Goal: Information Seeking & Learning: Learn about a topic

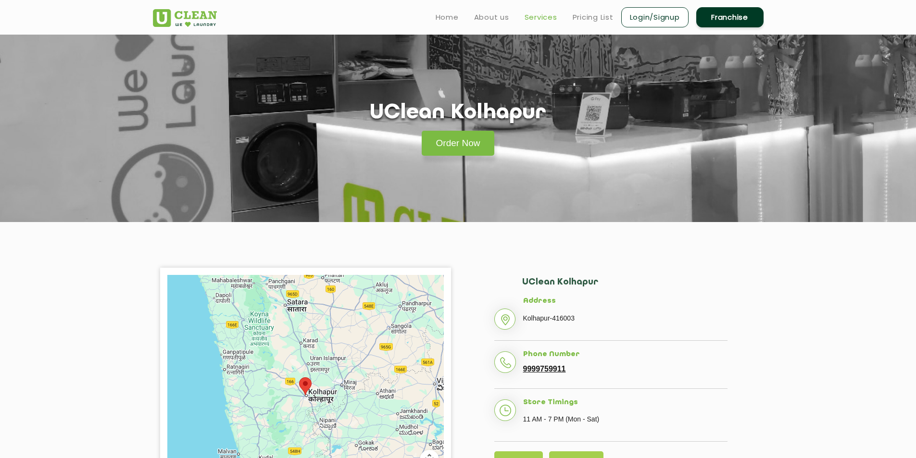
click at [539, 19] on link "Services" at bounding box center [541, 18] width 33 height 12
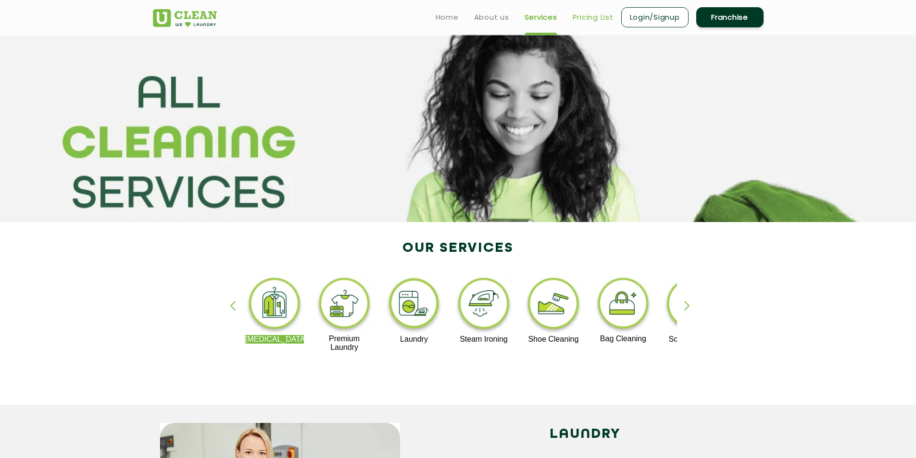
click at [591, 12] on link "Pricing List" at bounding box center [593, 18] width 41 height 12
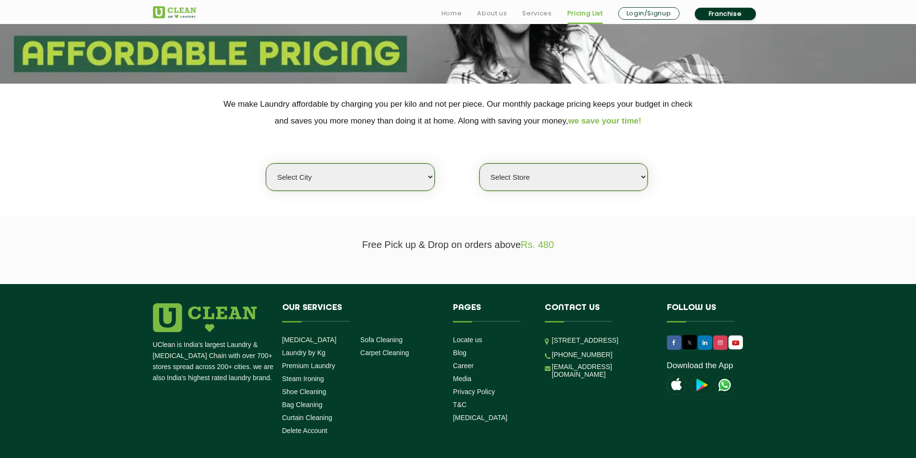
scroll to position [195, 0]
